Goal: Task Accomplishment & Management: Complete application form

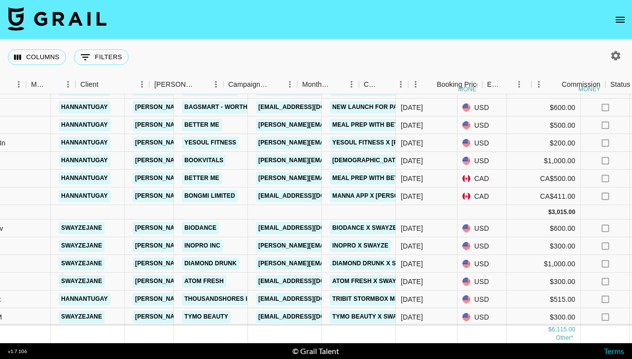
scroll to position [66, 0]
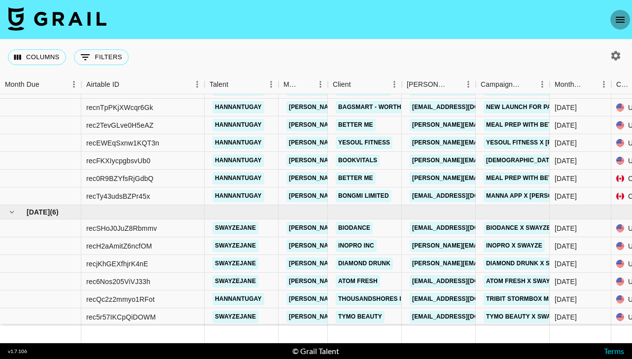
click at [622, 20] on icon "open drawer" at bounding box center [621, 20] width 12 height 12
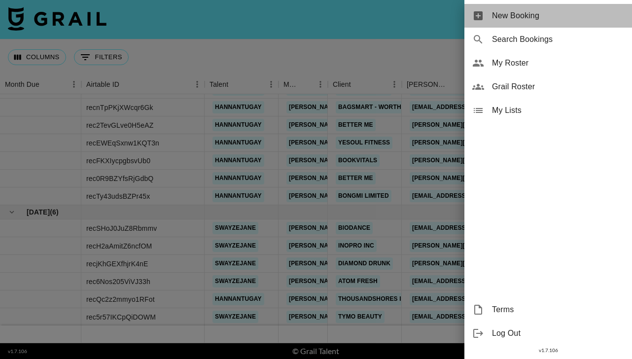
click at [514, 12] on span "New Booking" at bounding box center [558, 16] width 132 height 12
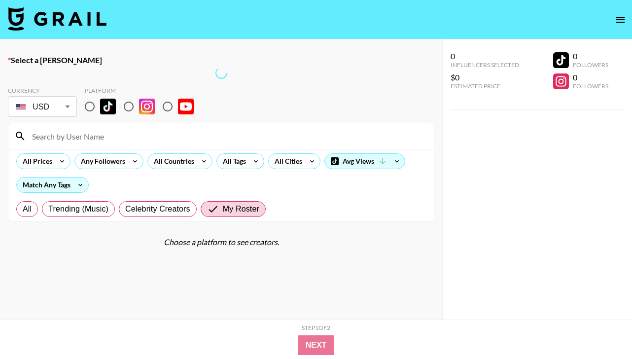
click at [66, 140] on input at bounding box center [227, 136] width 402 height 16
click at [92, 107] on input "radio" at bounding box center [89, 106] width 21 height 21
radio input "true"
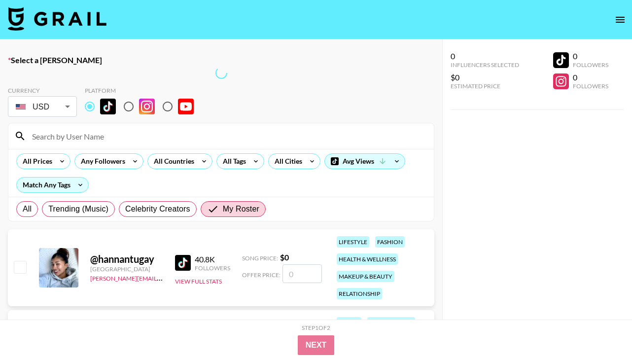
click at [21, 251] on div "@ hannantugay [GEOGRAPHIC_DATA] [PERSON_NAME][EMAIL_ADDRESS][PERSON_NAME][DOMAI…" at bounding box center [221, 267] width 427 height 77
click at [20, 255] on div "@ hannantugay [GEOGRAPHIC_DATA] [PERSON_NAME][EMAIL_ADDRESS][PERSON_NAME][DOMAI…" at bounding box center [221, 267] width 427 height 77
click at [21, 257] on div "@ hannantugay [GEOGRAPHIC_DATA] [PERSON_NAME][EMAIL_ADDRESS][PERSON_NAME][DOMAI…" at bounding box center [221, 267] width 427 height 77
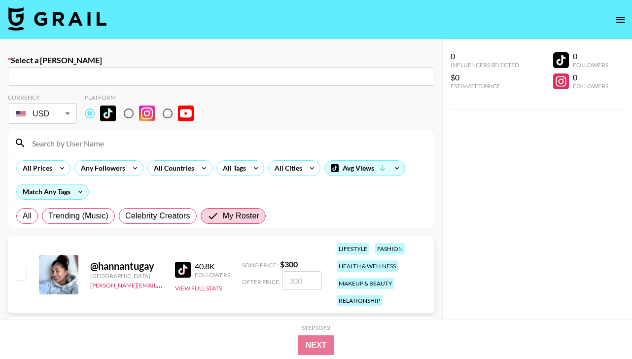
click at [67, 142] on input at bounding box center [227, 143] width 402 height 16
click at [47, 73] on input "text" at bounding box center [221, 76] width 415 height 11
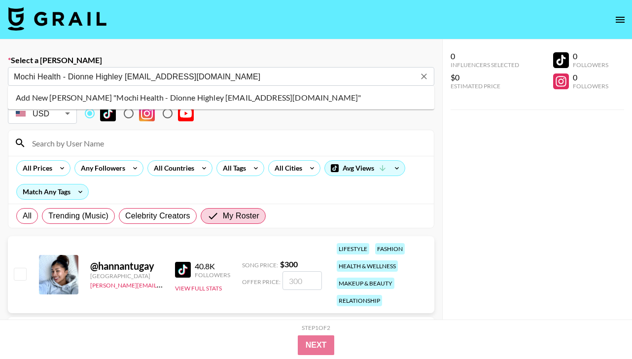
type input "Add New [PERSON_NAME] "Mochi Health - Dionne Highley [EMAIL_ADDRESS][DOMAIN_NAM…"
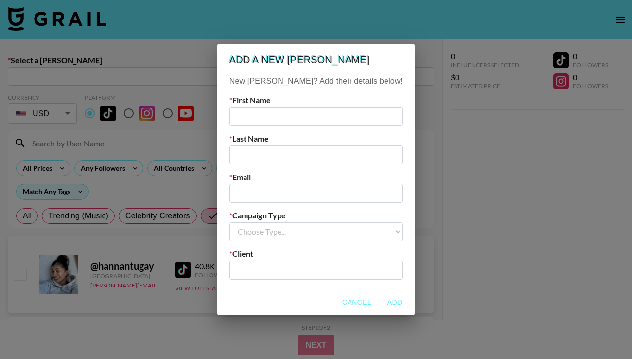
click at [270, 121] on input "text" at bounding box center [316, 116] width 174 height 19
type input "[PERSON_NAME]"
click at [280, 164] on div "New [PERSON_NAME]? Add their details below! First Name [PERSON_NAME] Last Name …" at bounding box center [316, 182] width 197 height 214
type input "[PERSON_NAME]"
click at [273, 193] on input "email" at bounding box center [316, 193] width 174 height 19
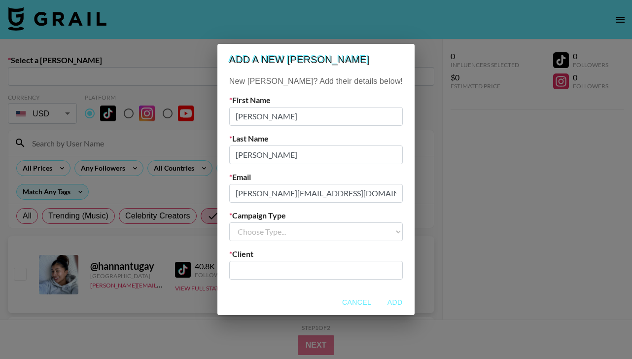
type input "[PERSON_NAME][EMAIL_ADDRESS][DOMAIN_NAME]"
click at [289, 234] on select "Choose Type... Song Promos Brand Promos" at bounding box center [316, 231] width 174 height 19
select select "Brand"
click at [249, 222] on select "Choose Type... Song Promos Brand Promos" at bounding box center [316, 231] width 174 height 19
click at [287, 270] on input "text" at bounding box center [316, 269] width 162 height 11
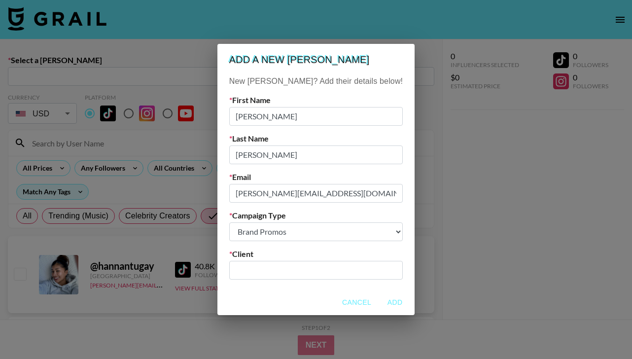
click at [287, 270] on input "text" at bounding box center [316, 269] width 162 height 11
type input "S"
click at [307, 294] on li "Add New Client: "Mochi Health"" at bounding box center [316, 292] width 133 height 16
type input "Mochi Health"
click at [379, 303] on button "Add" at bounding box center [395, 302] width 32 height 18
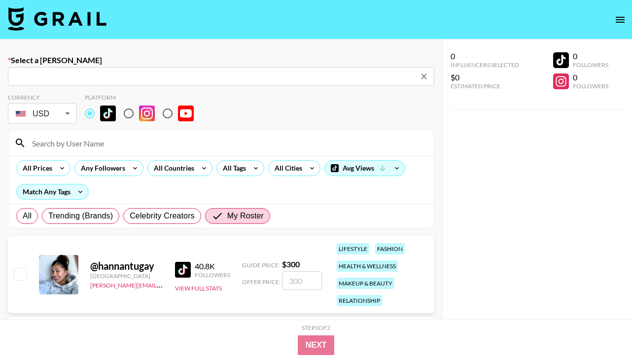
type input "[PERSON_NAME][EMAIL_ADDRESS][DOMAIN_NAME]: [PERSON_NAME] -- Mochi Health -- LlI…"
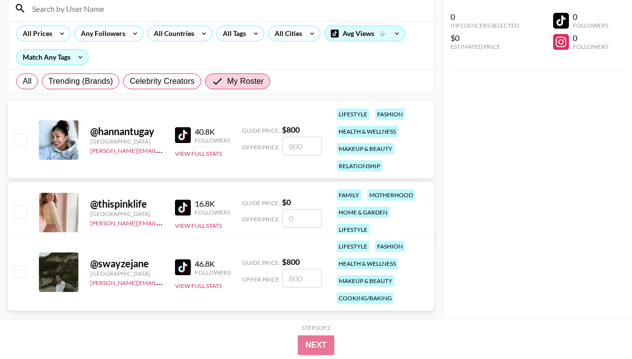
scroll to position [153, 0]
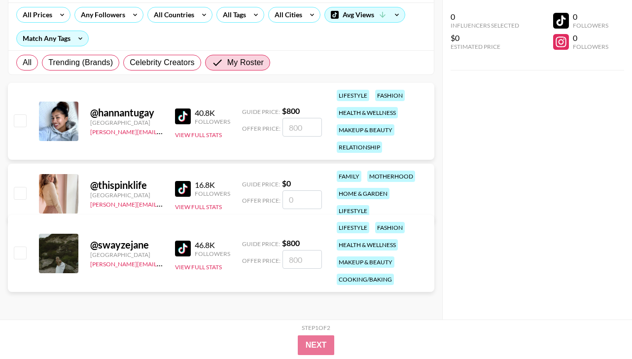
click at [298, 259] on input "number" at bounding box center [302, 259] width 39 height 19
checkbox input "true"
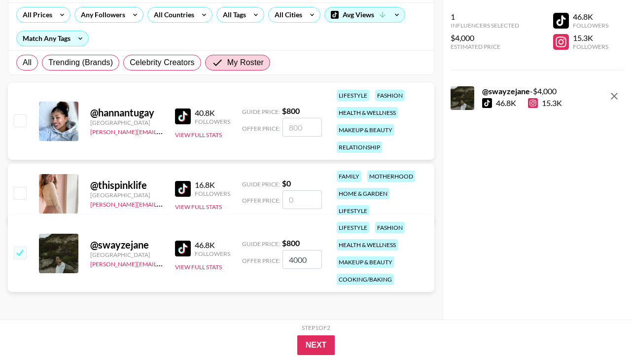
type input "4000"
click at [263, 294] on div "@ swayzejane [GEOGRAPHIC_DATA] [PERSON_NAME][EMAIL_ADDRESS][PERSON_NAME][DOMAIN…" at bounding box center [221, 255] width 427 height 81
click at [320, 343] on button "Next" at bounding box center [316, 345] width 38 height 20
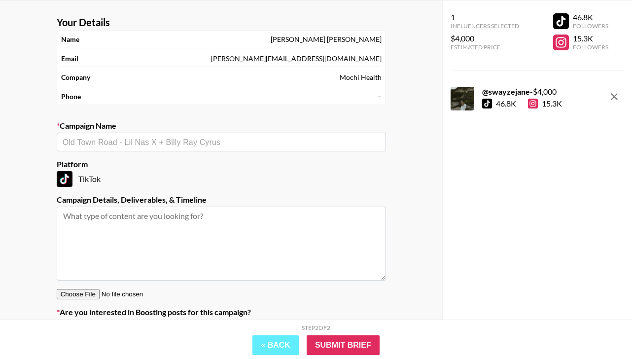
scroll to position [0, 0]
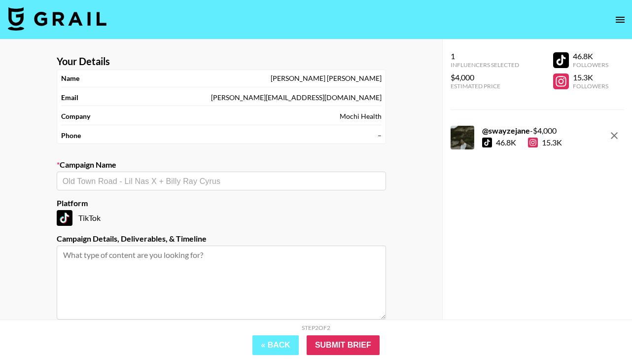
click at [99, 182] on input "text" at bounding box center [222, 181] width 318 height 11
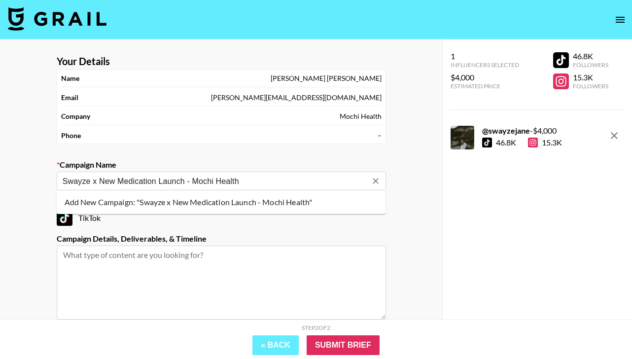
click at [108, 202] on li "Add New Campaign: "Swayze x New Medication Launch - Mochi Health"" at bounding box center [221, 202] width 329 height 16
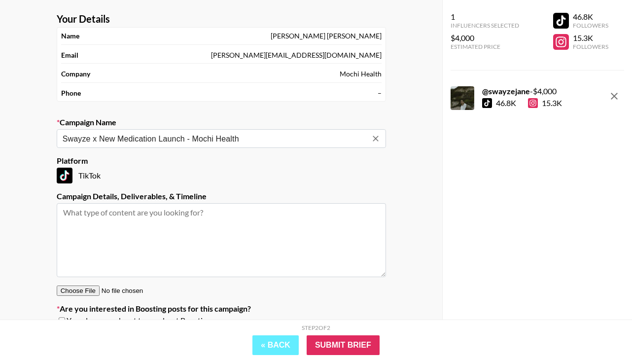
scroll to position [88, 0]
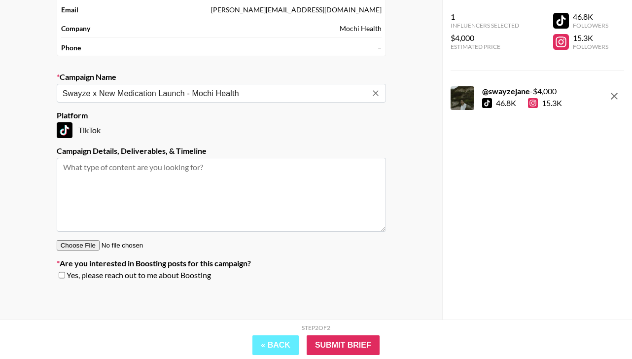
type input "Swayze x New Medication Launch - Mochi Health"
click at [111, 182] on textarea at bounding box center [221, 195] width 329 height 74
type textarea "ig reel xpost to tt"
click at [355, 345] on input "Submit Brief" at bounding box center [343, 345] width 73 height 20
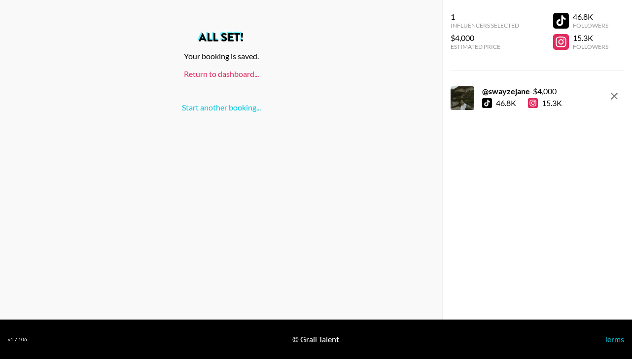
click at [218, 74] on link "Return to dashboard..." at bounding box center [221, 73] width 75 height 9
click at [227, 74] on link "Return to dashboard..." at bounding box center [221, 73] width 75 height 9
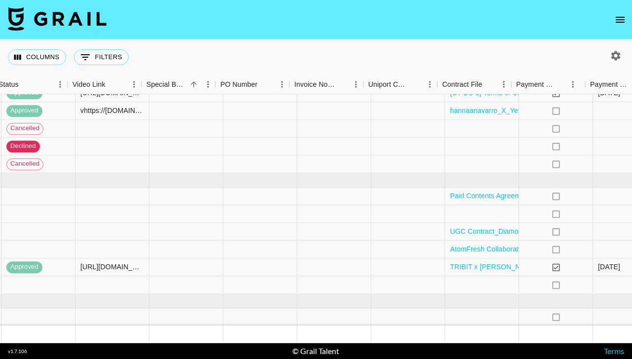
scroll to position [98, 866]
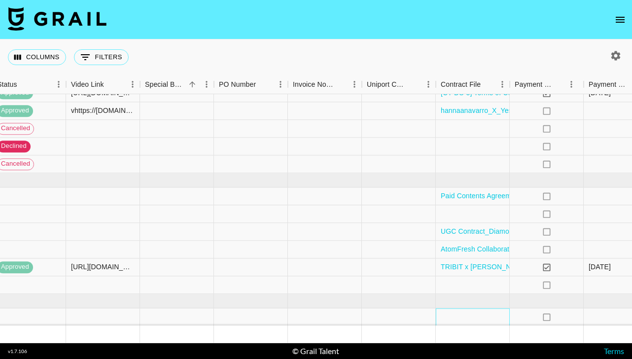
click at [469, 315] on div at bounding box center [473, 317] width 74 height 18
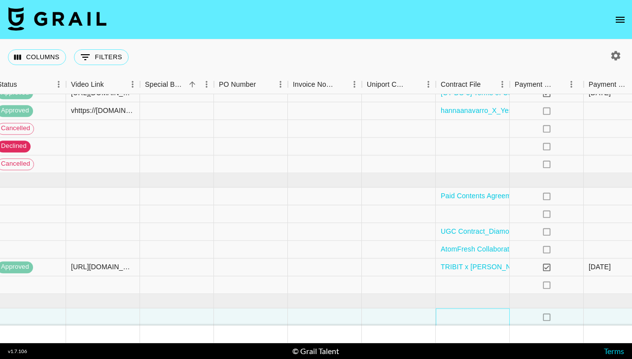
click at [469, 315] on div at bounding box center [473, 317] width 74 height 18
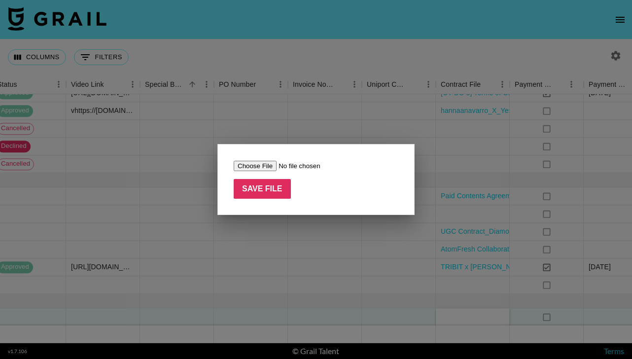
click at [245, 168] on input "file" at bounding box center [296, 166] width 125 height 10
type input "C:\fakepath\Swayze Ulicny - Consultant Agreement - Transaction Summary (1738132…"
click at [269, 190] on input "Save File" at bounding box center [262, 189] width 57 height 20
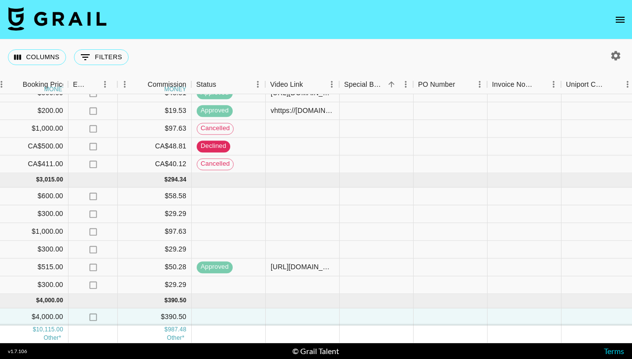
scroll to position [98, 667]
click at [287, 197] on div at bounding box center [302, 196] width 74 height 18
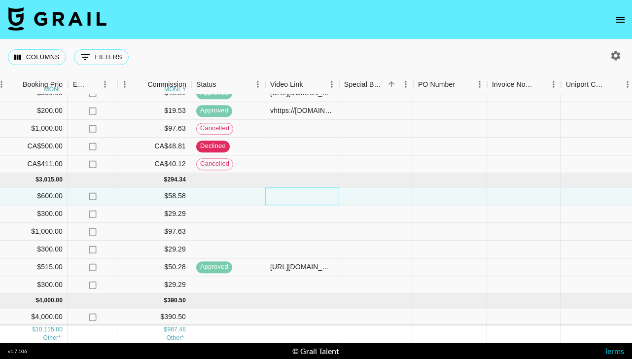
click at [287, 197] on div at bounding box center [302, 196] width 74 height 18
type input "https://www.tiktok.com/@swayzejane/video/7559624813627690271"
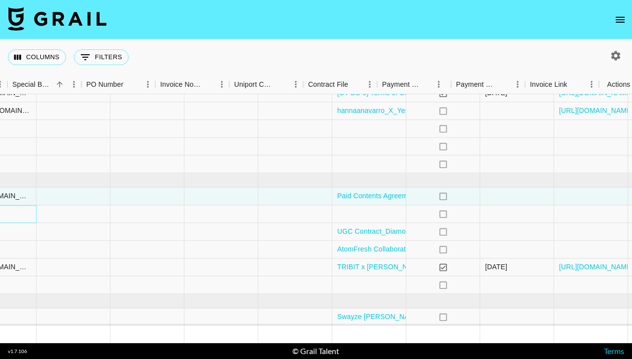
scroll to position [98, 1005]
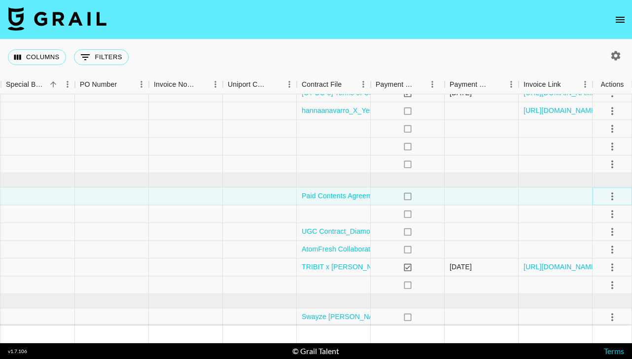
click at [611, 195] on icon "select merge strategy" at bounding box center [613, 196] width 12 height 12
click at [601, 284] on div "Approve" at bounding box center [591, 289] width 30 height 12
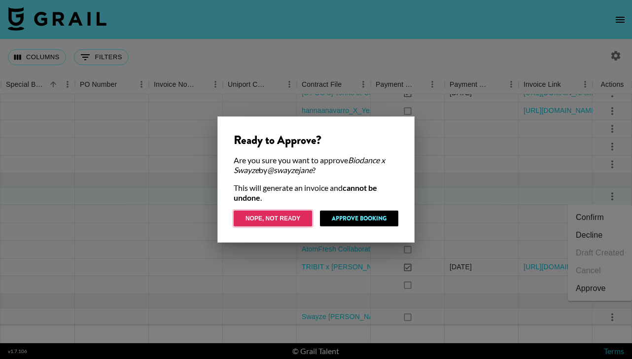
click at [275, 215] on button "Nope, Not Ready" at bounding box center [273, 219] width 78 height 16
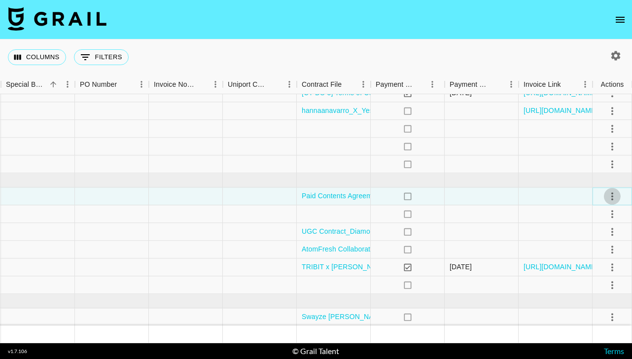
click at [607, 195] on icon "select merge strategy" at bounding box center [613, 196] width 12 height 12
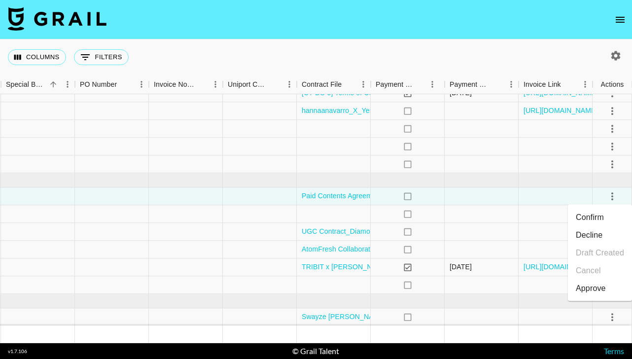
click at [585, 289] on div "Approve" at bounding box center [591, 289] width 30 height 12
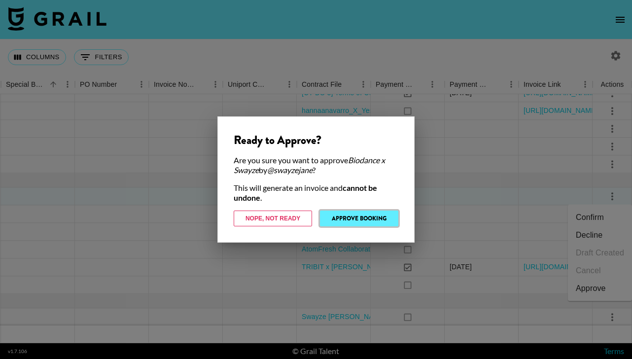
click at [358, 215] on button "Approve Booking" at bounding box center [359, 219] width 78 height 16
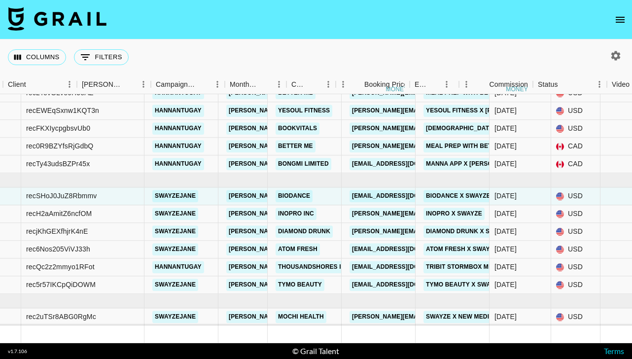
scroll to position [98, 0]
